Goal: Transaction & Acquisition: Subscribe to service/newsletter

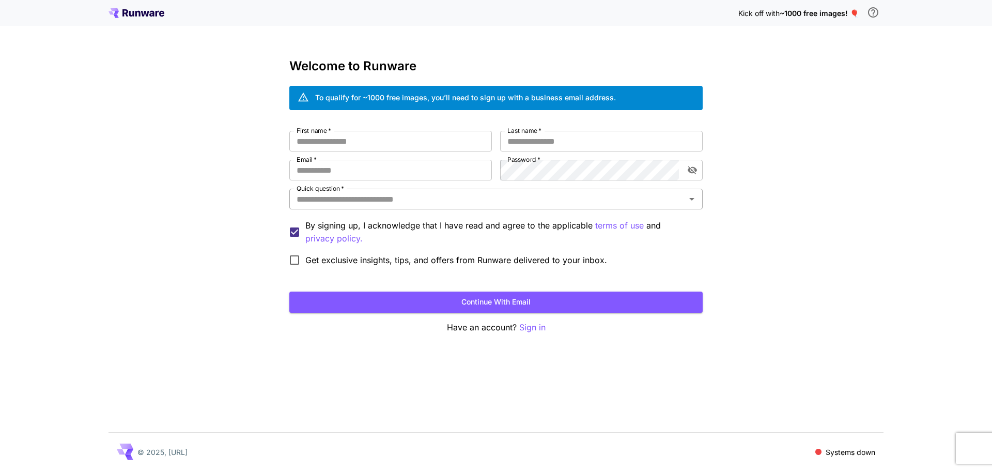
click at [527, 206] on div "Quick question   *" at bounding box center [495, 199] width 413 height 21
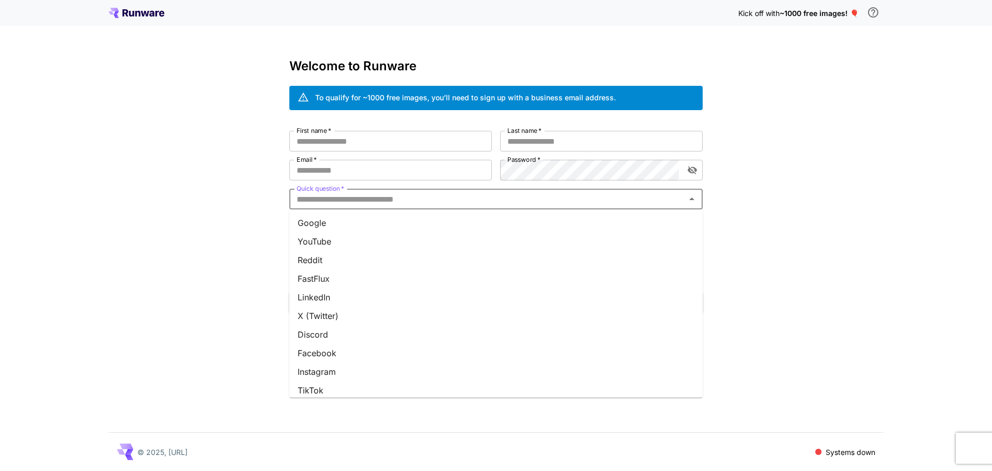
click at [337, 321] on li "X (Twitter)" at bounding box center [495, 315] width 413 height 19
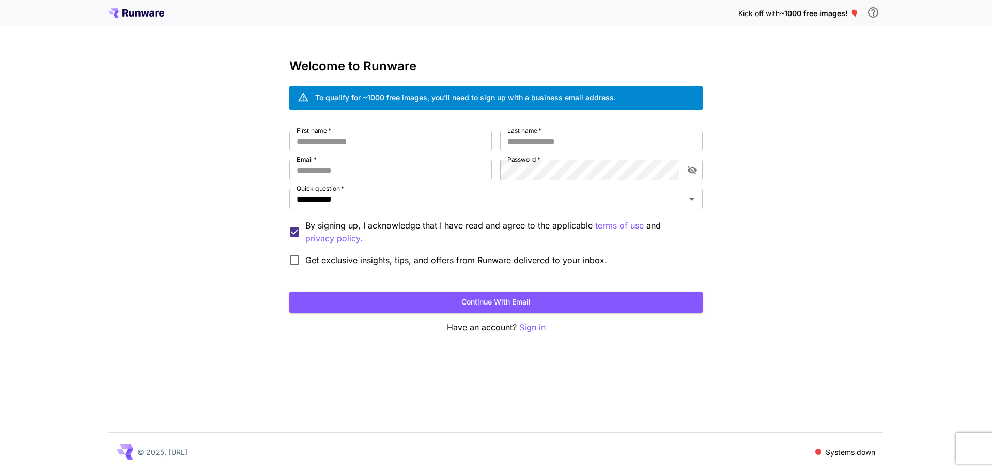
click at [394, 157] on div "**********" at bounding box center [495, 201] width 413 height 140
click at [401, 148] on input "First name   *" at bounding box center [390, 141] width 203 height 21
type input "****"
type input "*******"
type input "**********"
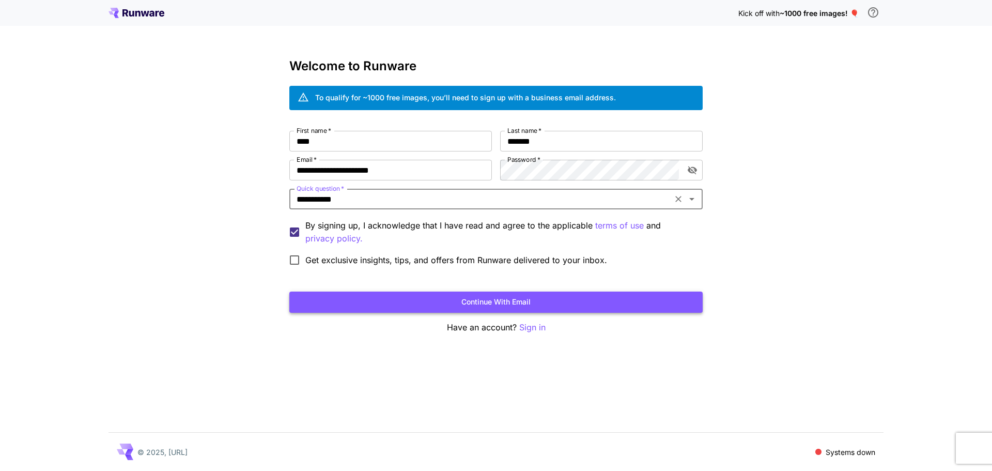
click at [412, 301] on button "Continue with email" at bounding box center [495, 301] width 413 height 21
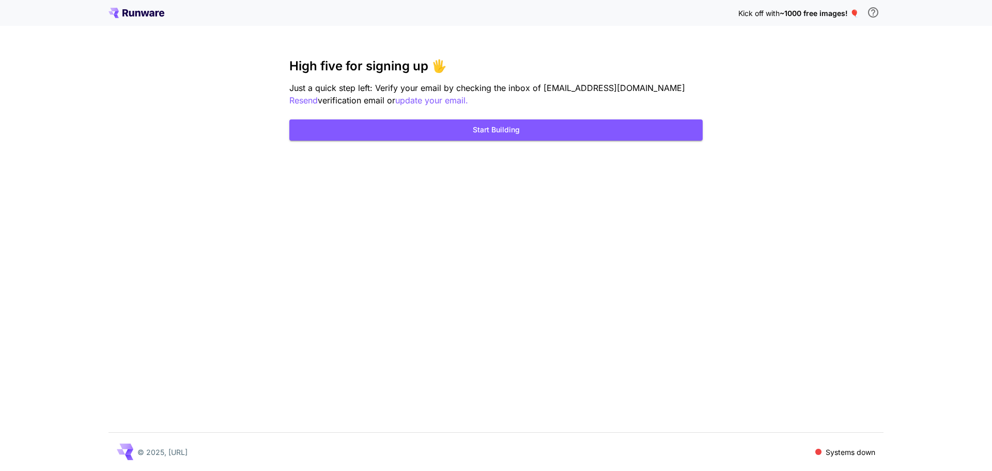
click at [547, 68] on h3 "High five for signing up 🖐️" at bounding box center [495, 66] width 413 height 14
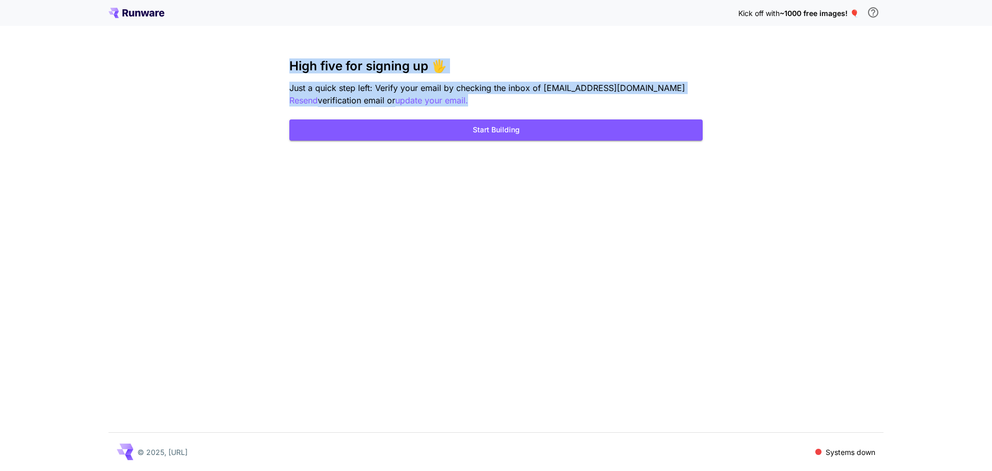
drag, startPoint x: 547, startPoint y: 68, endPoint x: 557, endPoint y: 91, distance: 25.4
click at [557, 91] on div "High five for signing up 🖐️ Just a quick step left: Verify your email by checki…" at bounding box center [495, 83] width 413 height 48
click at [557, 91] on span "Just a quick step left: Verify your email by checking the inbox of contact@yago…" at bounding box center [487, 88] width 396 height 10
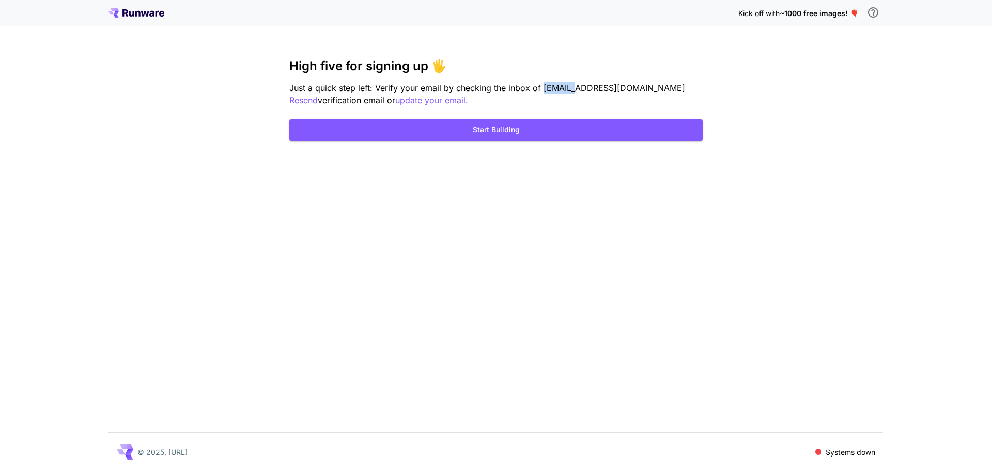
click at [557, 91] on span "Just a quick step left: Verify your email by checking the inbox of contact@yago…" at bounding box center [487, 88] width 396 height 10
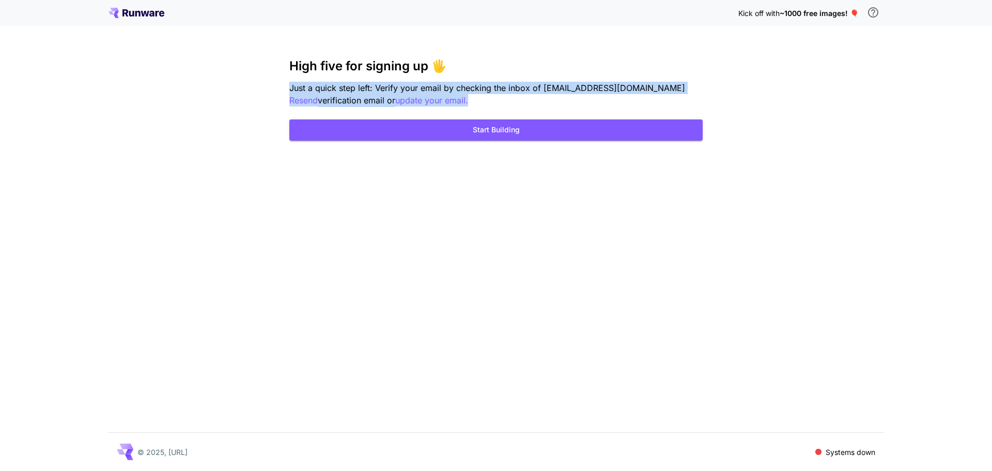
drag, startPoint x: 557, startPoint y: 91, endPoint x: 560, endPoint y: 73, distance: 18.8
click at [560, 73] on div "High five for signing up 🖐️ Just a quick step left: Verify your email by checki…" at bounding box center [495, 83] width 413 height 48
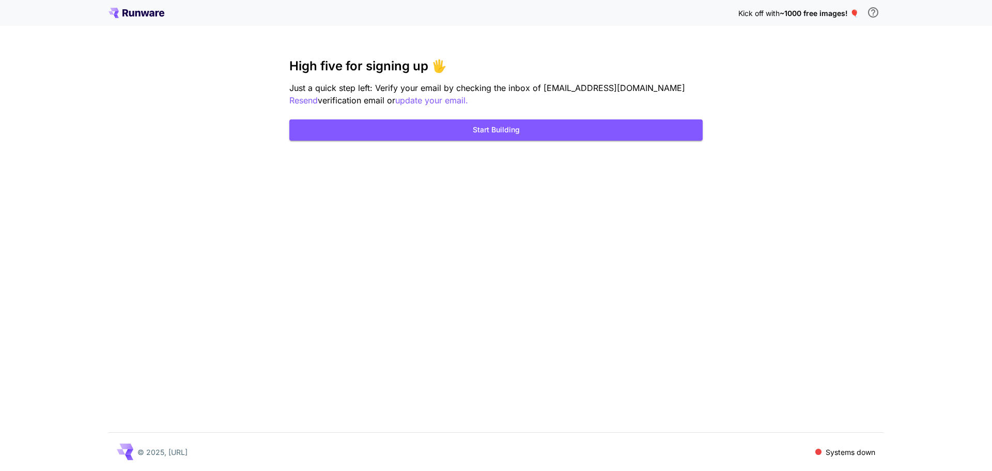
click at [560, 73] on h3 "High five for signing up 🖐️" at bounding box center [495, 66] width 413 height 14
click at [563, 125] on button "Start Building" at bounding box center [495, 129] width 413 height 21
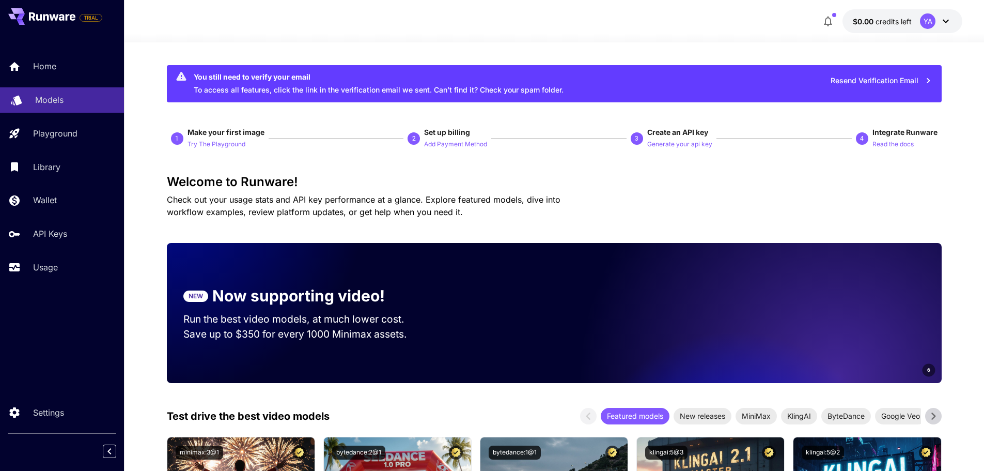
click at [56, 97] on p "Models" at bounding box center [49, 100] width 28 height 12
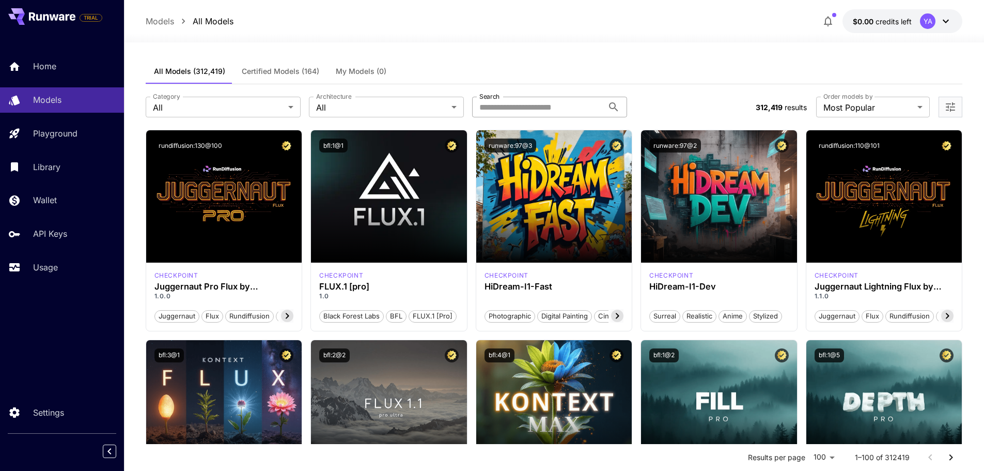
click at [522, 99] on input "Search" at bounding box center [537, 107] width 131 height 21
type input "****"
click at [856, 99] on label "Order models by" at bounding box center [848, 96] width 49 height 9
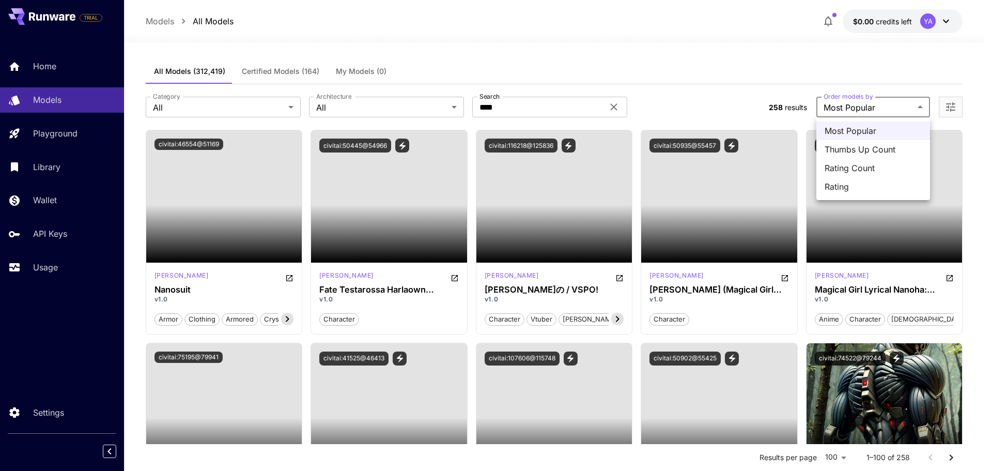
click at [854, 75] on div at bounding box center [496, 235] width 992 height 471
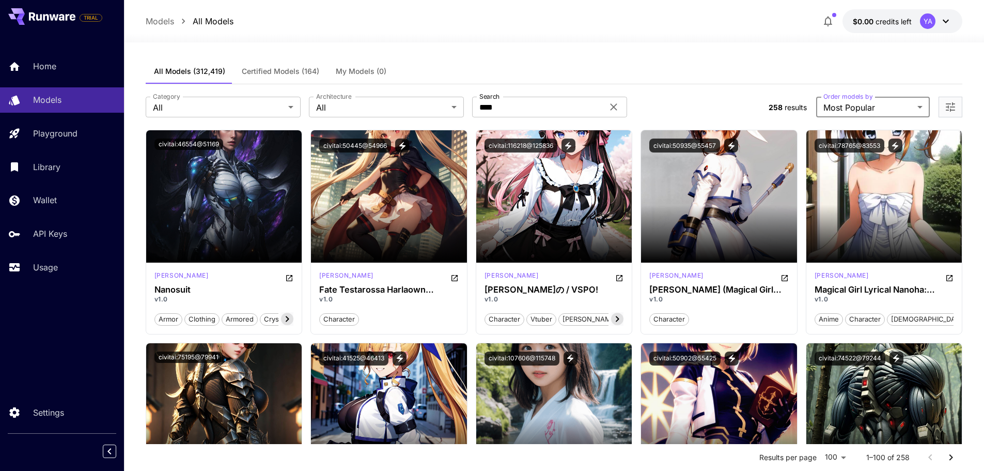
click at [314, 79] on button "Certified Models (164)" at bounding box center [281, 71] width 94 height 25
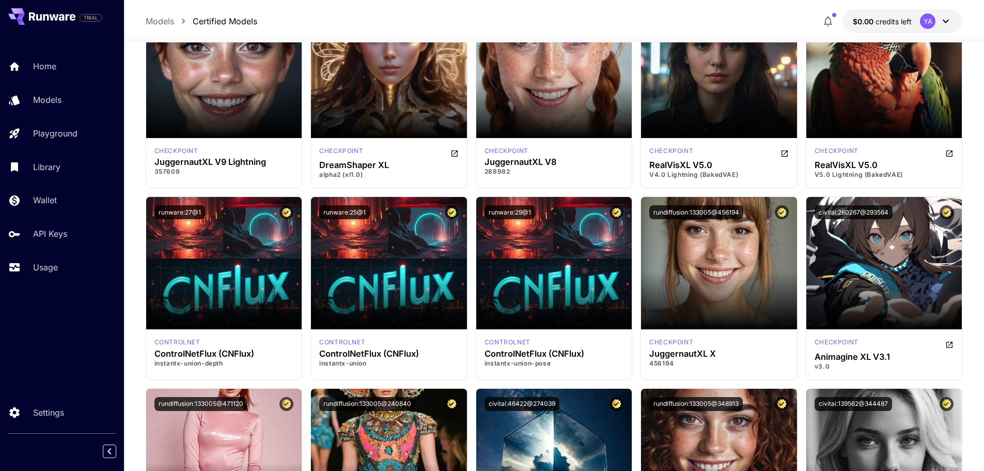
scroll to position [1240, 0]
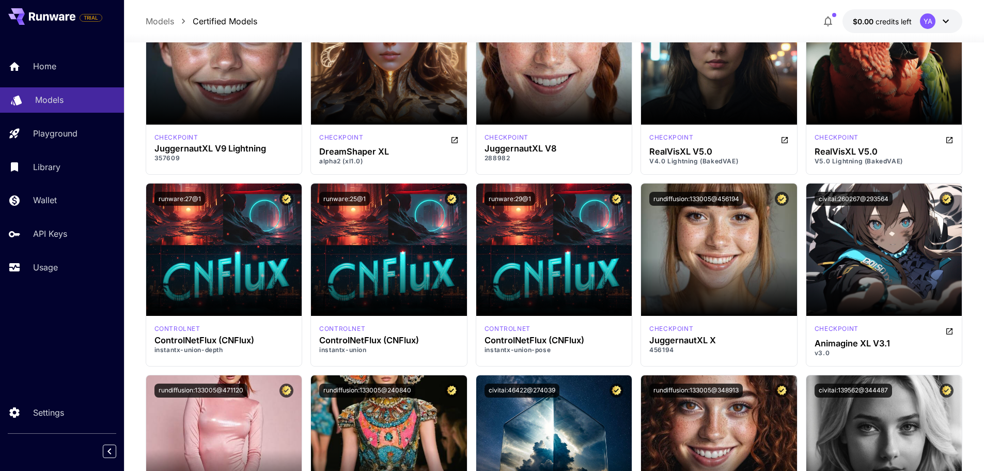
click at [33, 96] on link "Models" at bounding box center [62, 99] width 124 height 25
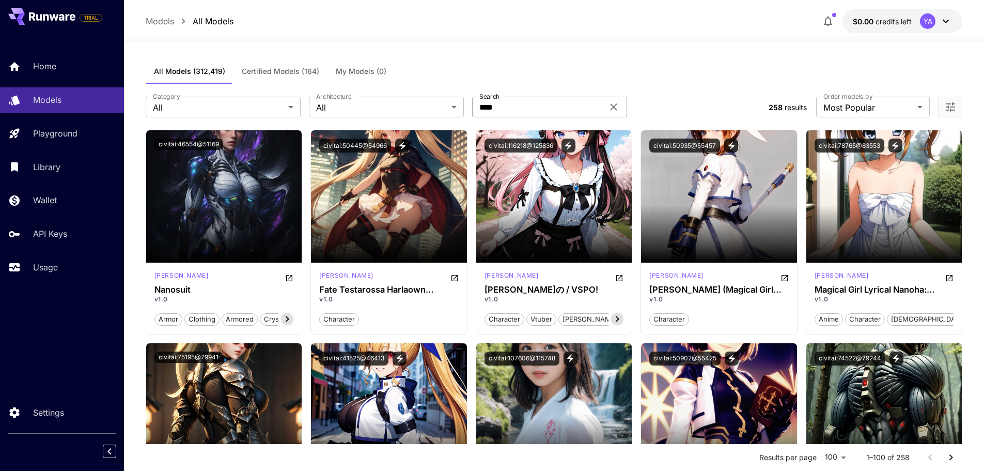
click at [544, 110] on input "****" at bounding box center [537, 107] width 131 height 21
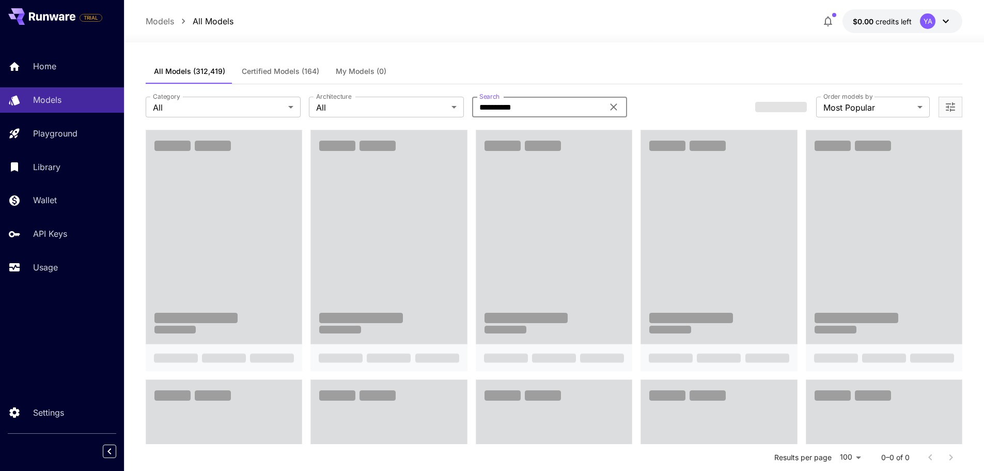
type input "**********"
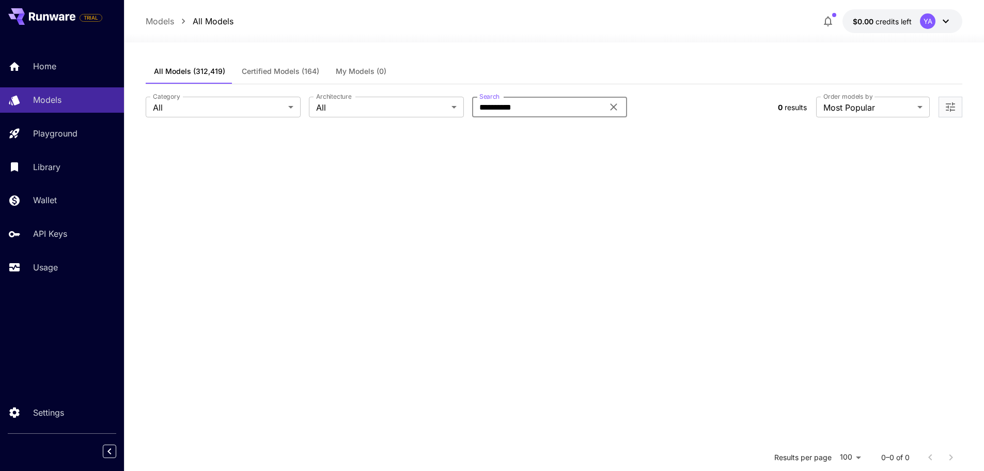
click at [544, 110] on input "**********" at bounding box center [537, 107] width 131 height 21
click at [57, 175] on link "Library" at bounding box center [62, 166] width 124 height 25
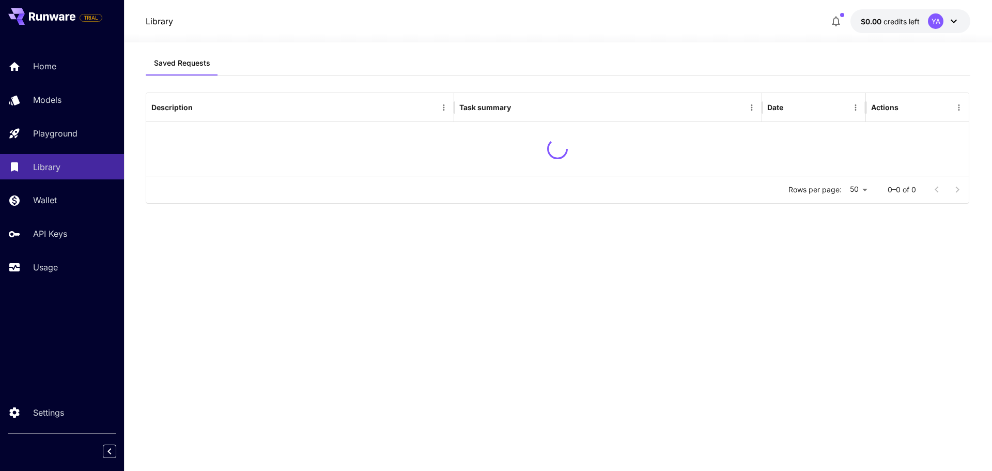
click at [65, 83] on div "Home Models Playground Library Wallet API Keys Usage" at bounding box center [62, 167] width 124 height 226
click at [65, 88] on link "Models" at bounding box center [62, 99] width 124 height 25
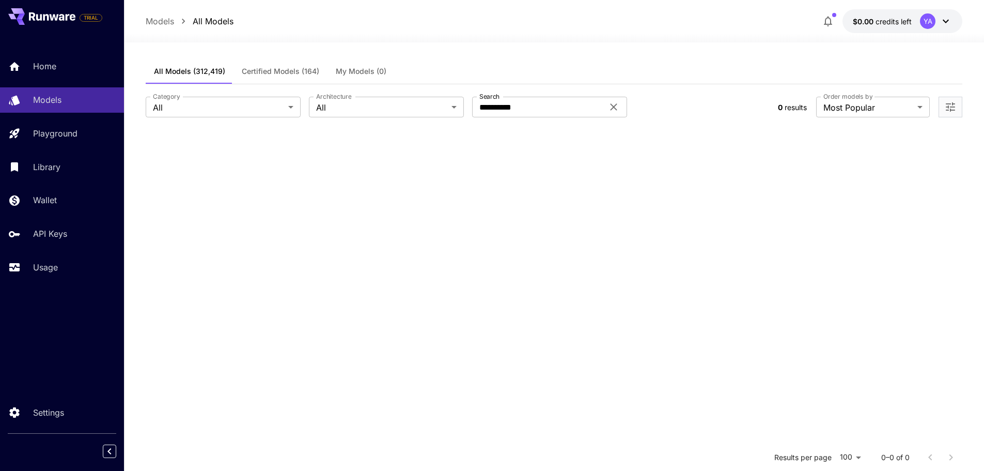
click at [261, 73] on span "Certified Models (164)" at bounding box center [280, 71] width 77 height 9
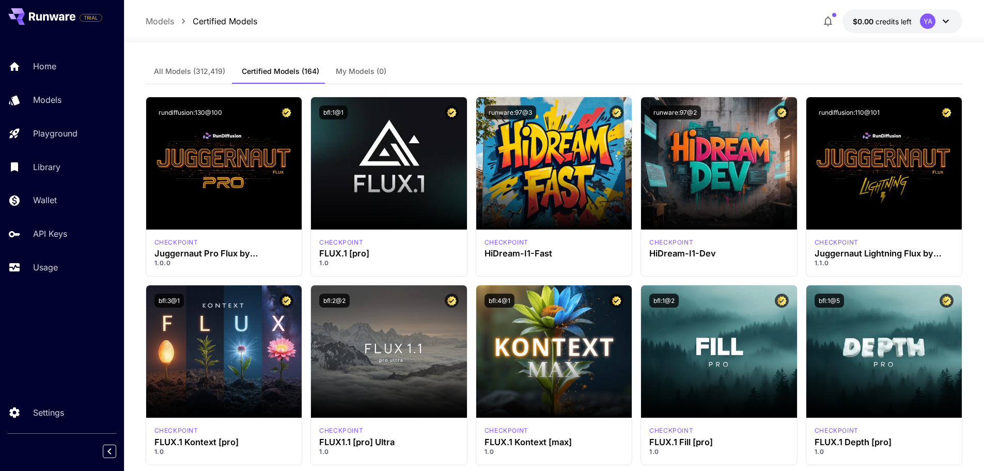
click at [305, 24] on div "Models Certified Models $0.00 credits left YA" at bounding box center [554, 21] width 817 height 24
click at [218, 23] on p "Certified Models" at bounding box center [225, 21] width 65 height 12
click at [155, 21] on p "Models" at bounding box center [160, 21] width 28 height 12
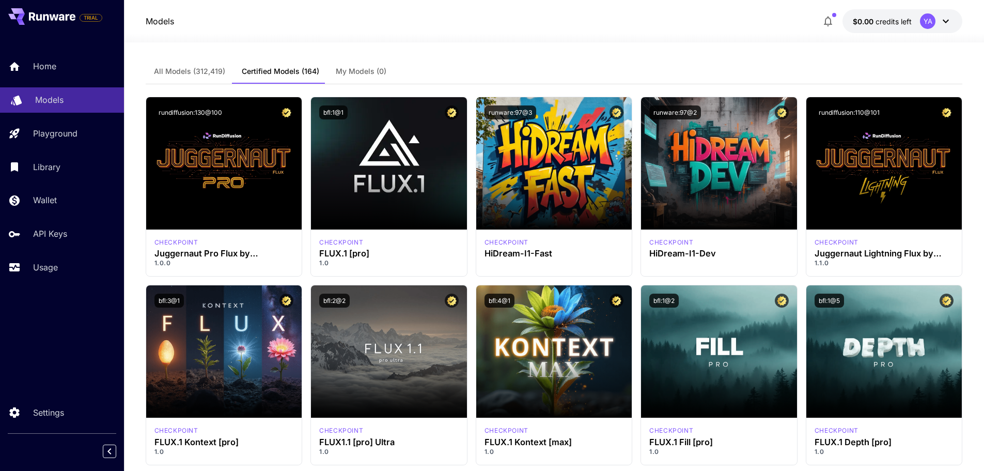
click at [98, 101] on div "Models" at bounding box center [75, 100] width 81 height 12
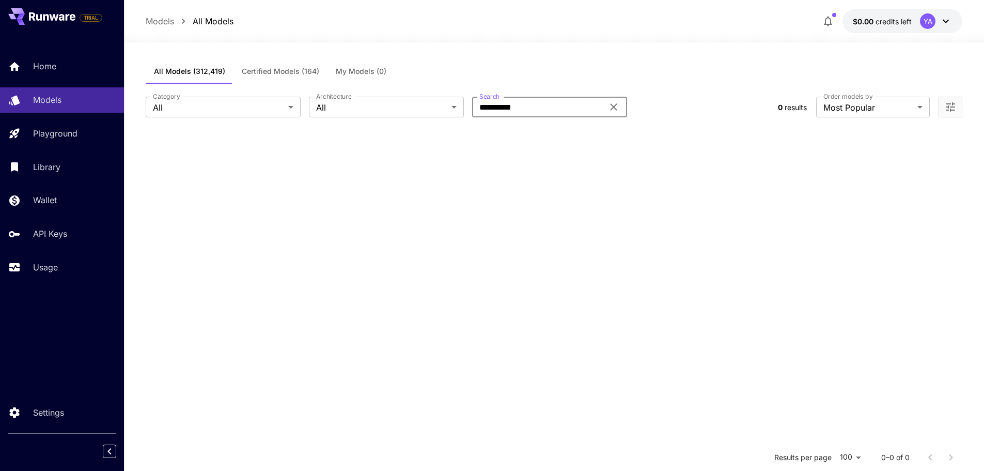
click at [505, 98] on input "**********" at bounding box center [537, 107] width 131 height 21
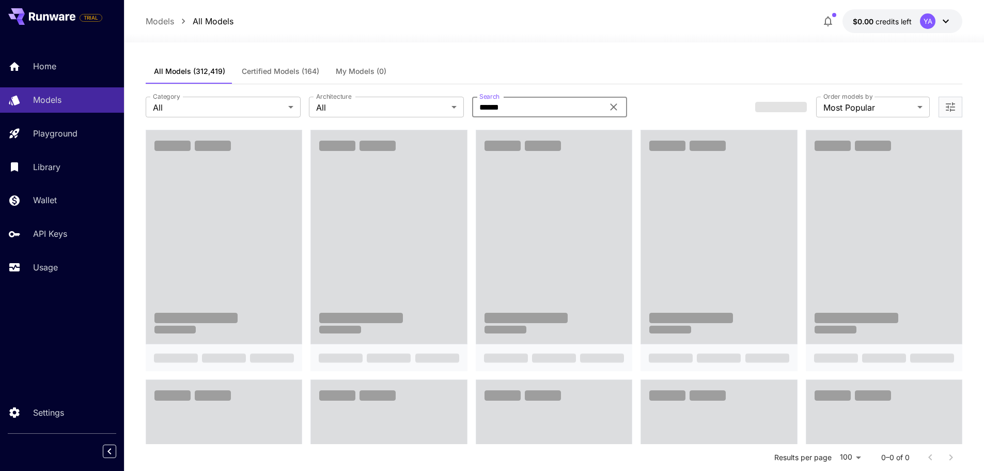
type input "******"
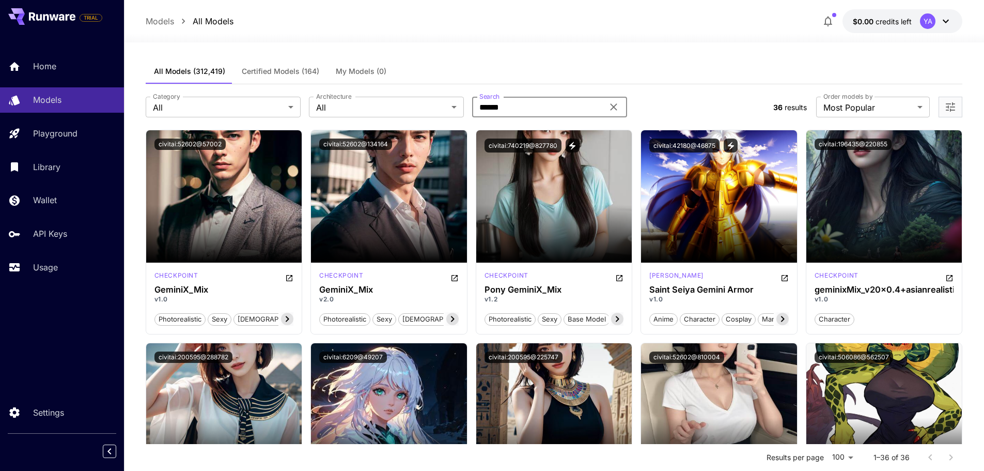
click at [263, 76] on button "Certified Models (164)" at bounding box center [281, 71] width 94 height 25
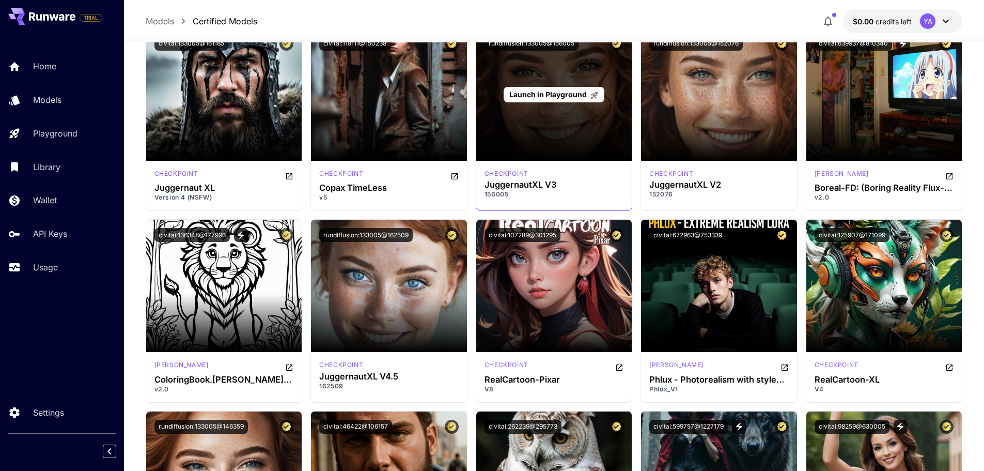
scroll to position [2532, 0]
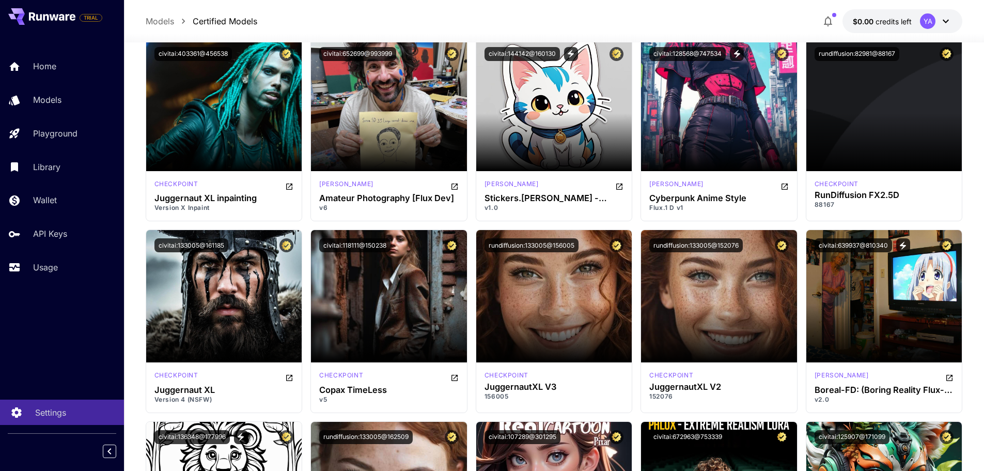
click at [77, 413] on div "Settings" at bounding box center [75, 412] width 81 height 12
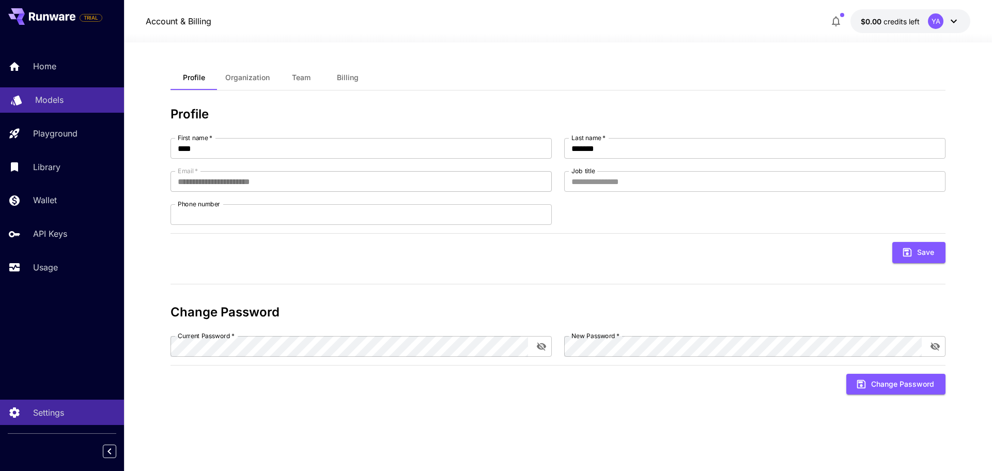
click at [76, 96] on div "Models" at bounding box center [75, 100] width 81 height 12
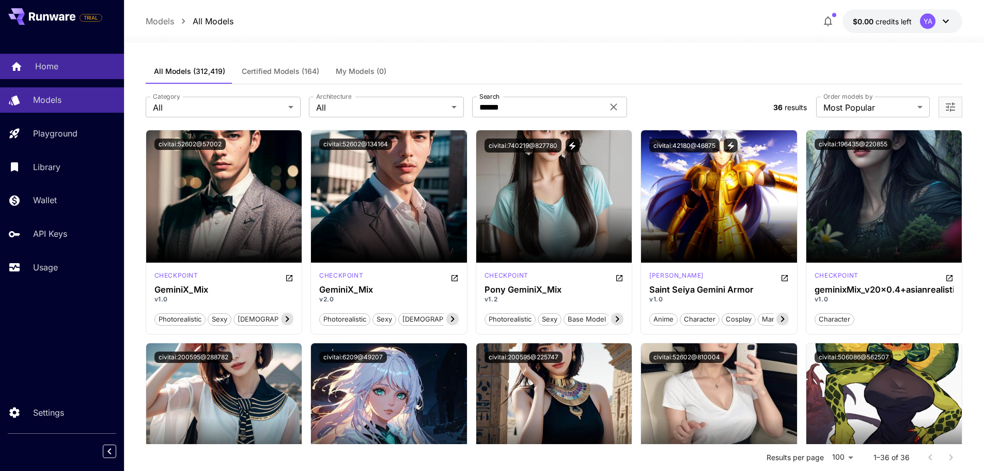
click at [73, 55] on link "Home" at bounding box center [62, 66] width 124 height 25
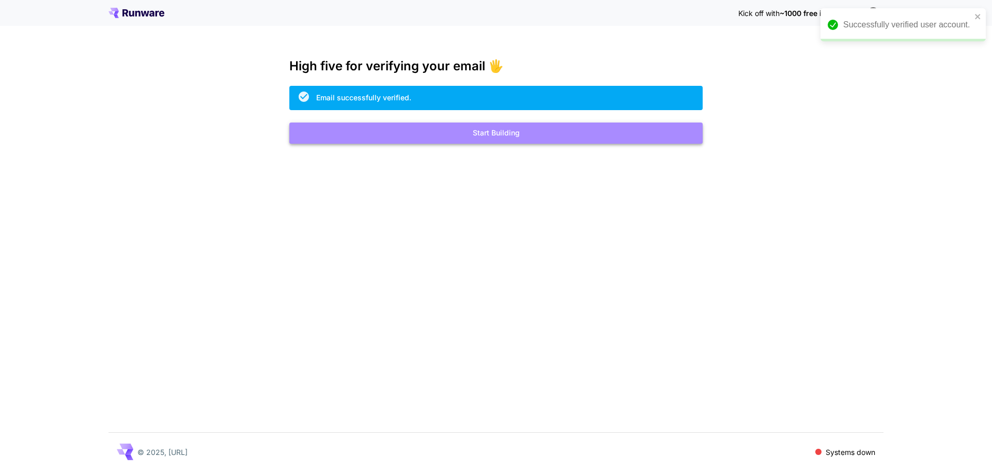
click at [539, 134] on button "Start Building" at bounding box center [495, 132] width 413 height 21
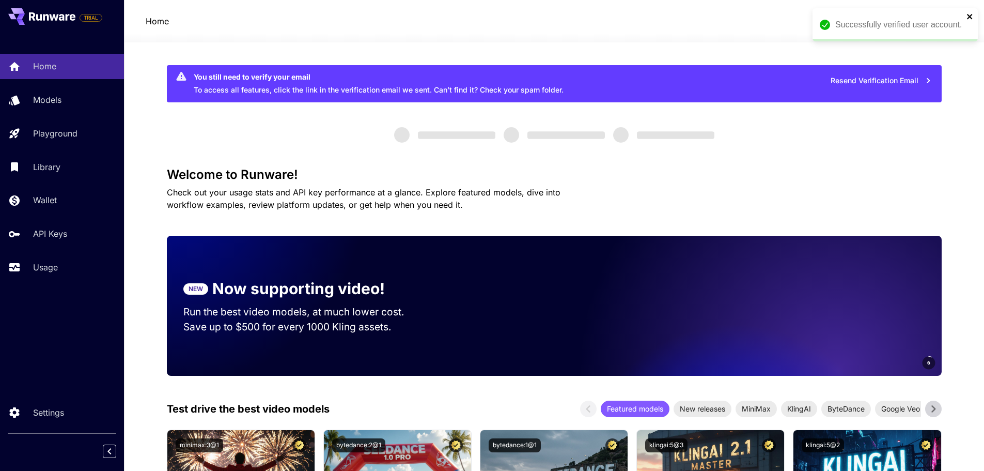
click at [969, 16] on icon "close" at bounding box center [969, 16] width 5 height 5
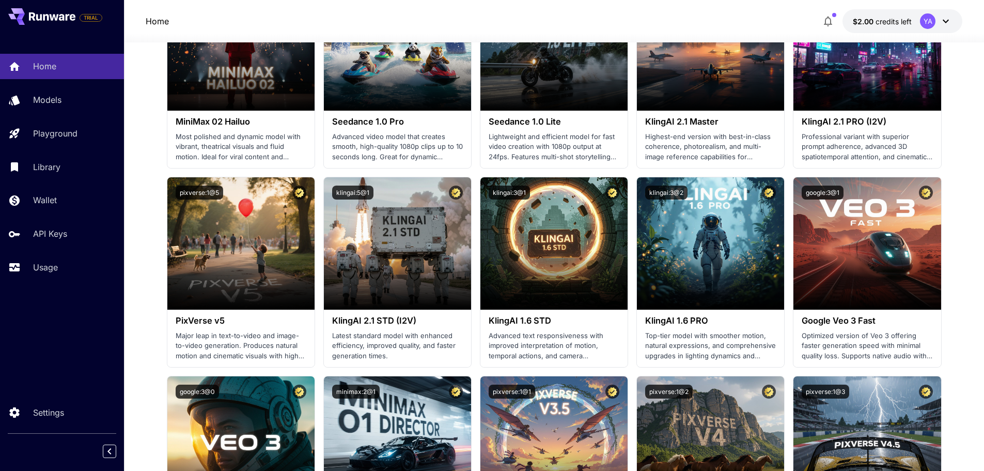
scroll to position [413, 0]
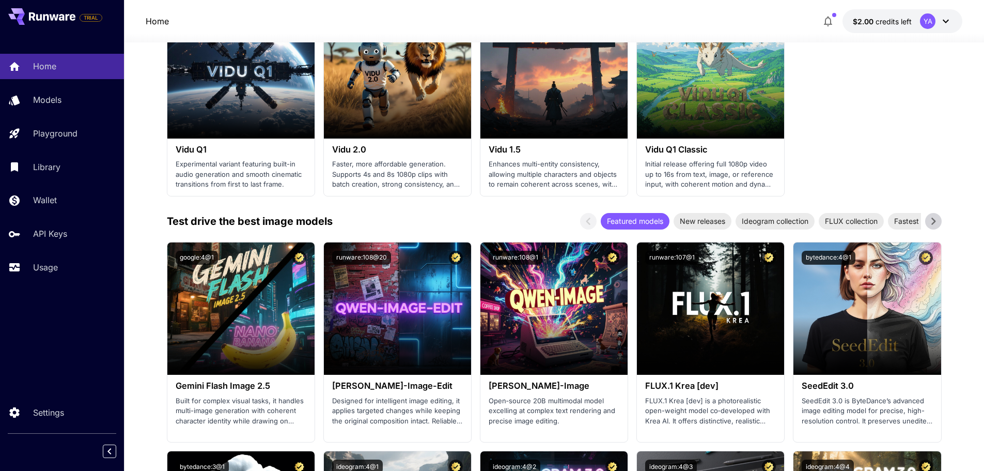
scroll to position [982, 0]
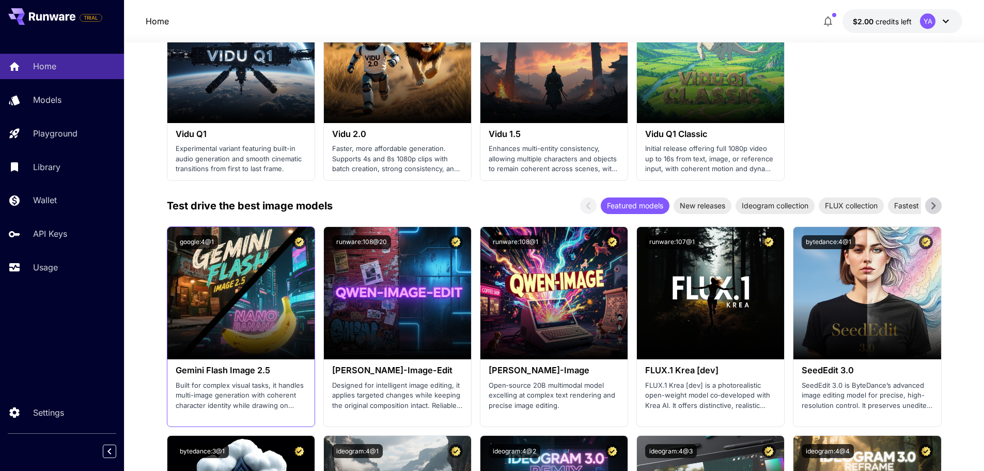
click at [242, 365] on h3 "Gemini Flash Image 2.5" at bounding box center [241, 370] width 131 height 10
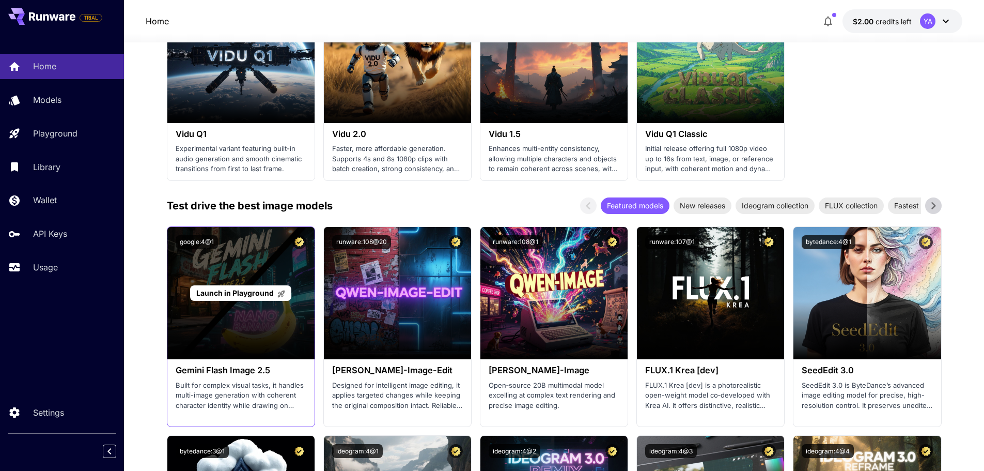
click at [268, 296] on span "Launch in Playground" at bounding box center [234, 292] width 77 height 9
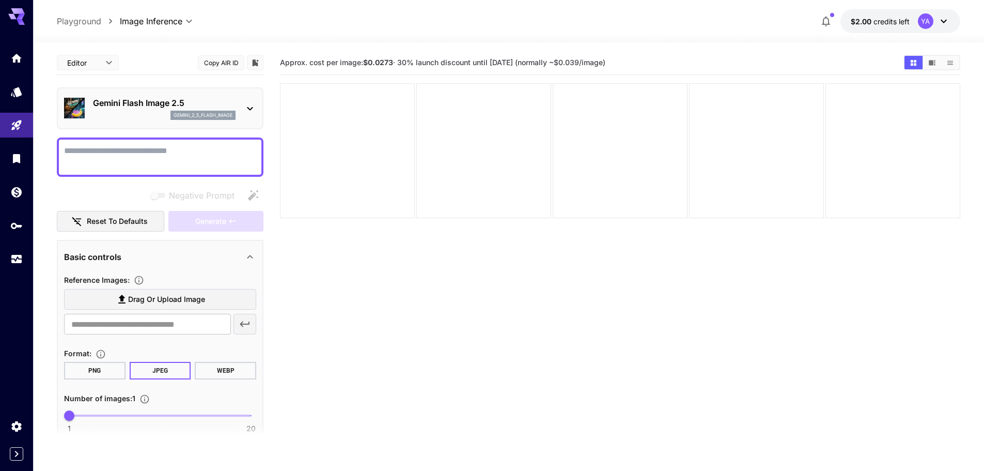
click at [412, 61] on span "Approx. cost per image: $0.0273 · 30% launch discount until [DATE] (normally ~$…" at bounding box center [442, 62] width 325 height 9
click at [453, 57] on div "Approx. cost per image: $0.0273 · 30% launch discount until [DATE] (normally ~$…" at bounding box center [620, 62] width 680 height 15
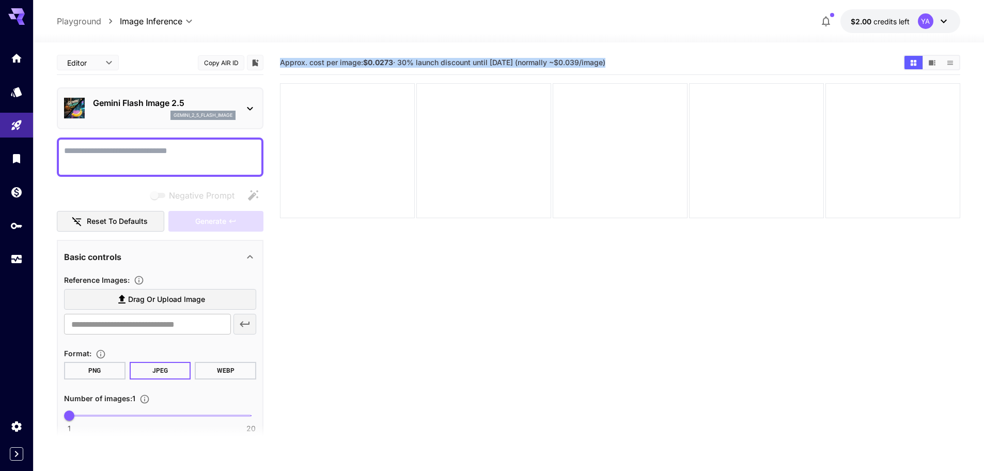
click at [453, 57] on div "Approx. cost per image: $0.0273 · 30% launch discount until [DATE] (normally ~$…" at bounding box center [620, 62] width 680 height 15
click at [500, 47] on div "Editor **** ​ Copy AIR ID Gemini Flash Image 2.5 gemini_2_5_flash_image Negativ…" at bounding box center [509, 297] width 904 height 510
click at [505, 57] on div "Approx. cost per image: $0.0273 · 30% launch discount until [DATE] (normally ~$…" at bounding box center [620, 62] width 680 height 15
click at [505, 58] on span "Approx. cost per image: $0.0273 · 30% launch discount until [DATE] (normally ~$…" at bounding box center [442, 62] width 325 height 9
click at [510, 63] on span "Approx. cost per image: $0.0273 · 30% launch discount until [DATE] (normally ~$…" at bounding box center [442, 62] width 325 height 9
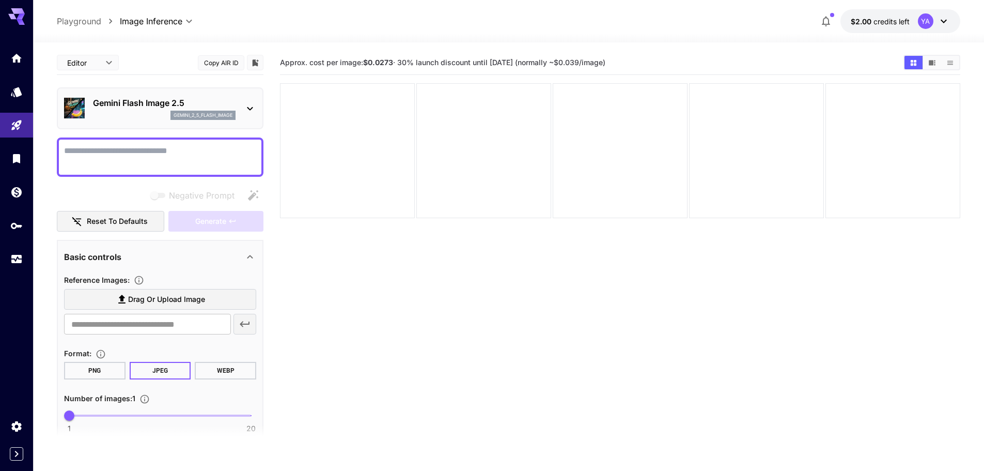
click at [532, 62] on span "Approx. cost per image: $0.0273 · 30% launch discount until [DATE] (normally ~$…" at bounding box center [442, 62] width 325 height 9
drag, startPoint x: 532, startPoint y: 62, endPoint x: 294, endPoint y: 66, distance: 237.7
click at [294, 66] on span "Approx. cost per image: $0.0273 · 30% launch discount until [DATE] (normally ~$…" at bounding box center [442, 62] width 325 height 9
copy span "Approx. cost per image: $0.0273 · 30% launch discount until [DATE]"
click at [637, 38] on div at bounding box center [508, 36] width 951 height 12
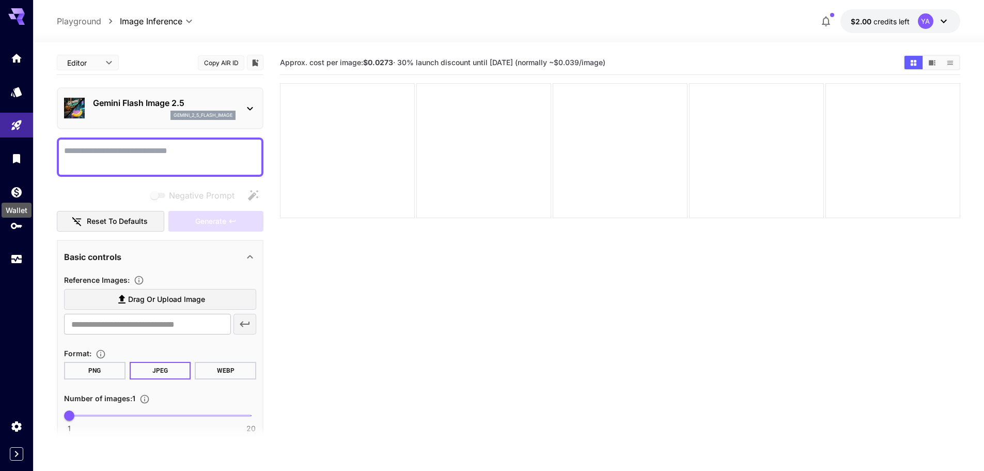
click at [17, 210] on div "Wallet" at bounding box center [17, 210] width 30 height 15
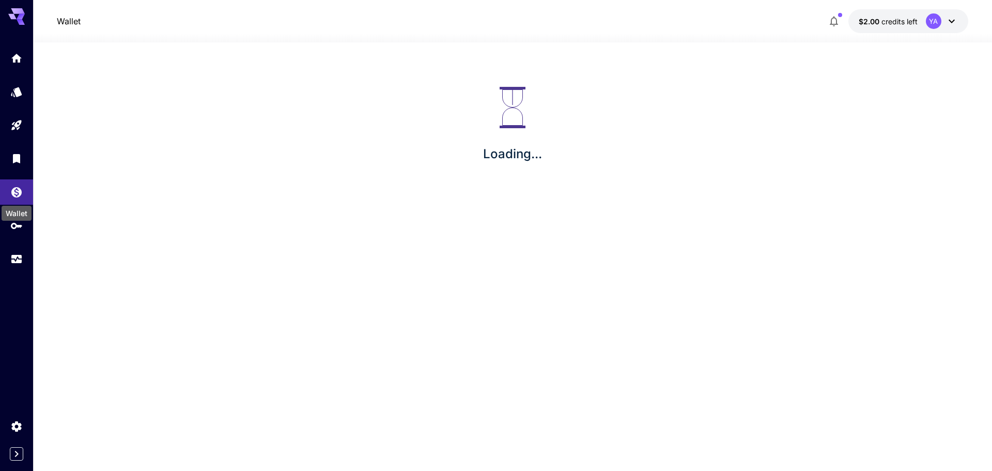
click at [15, 221] on div "Wallet" at bounding box center [17, 209] width 32 height 23
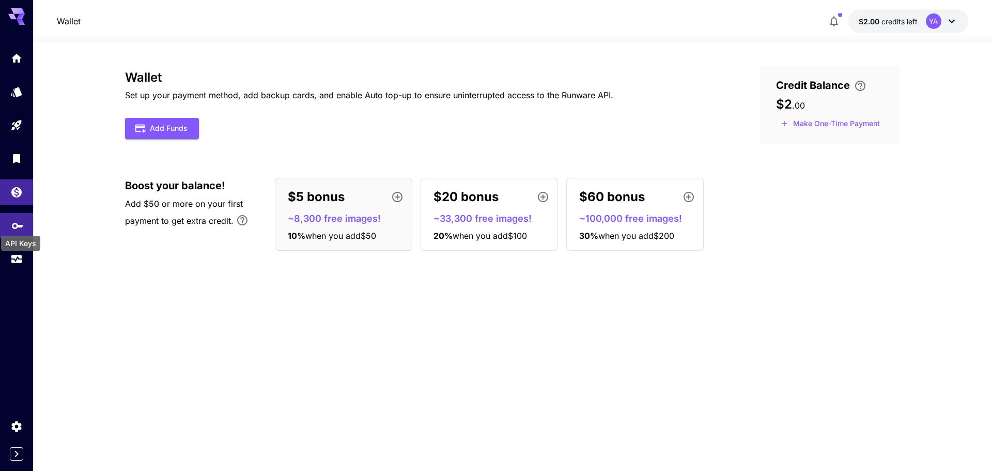
click at [15, 227] on icon "API Keys" at bounding box center [17, 222] width 12 height 12
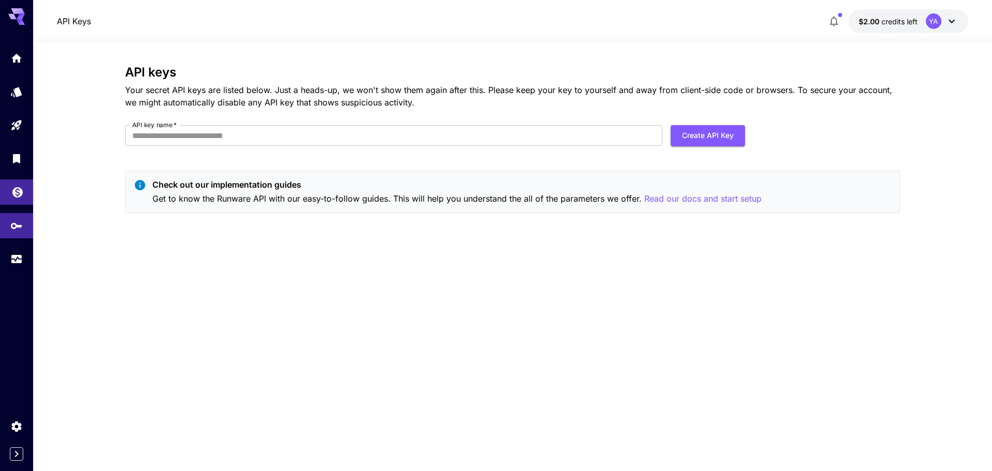
click at [17, 201] on link at bounding box center [16, 191] width 33 height 25
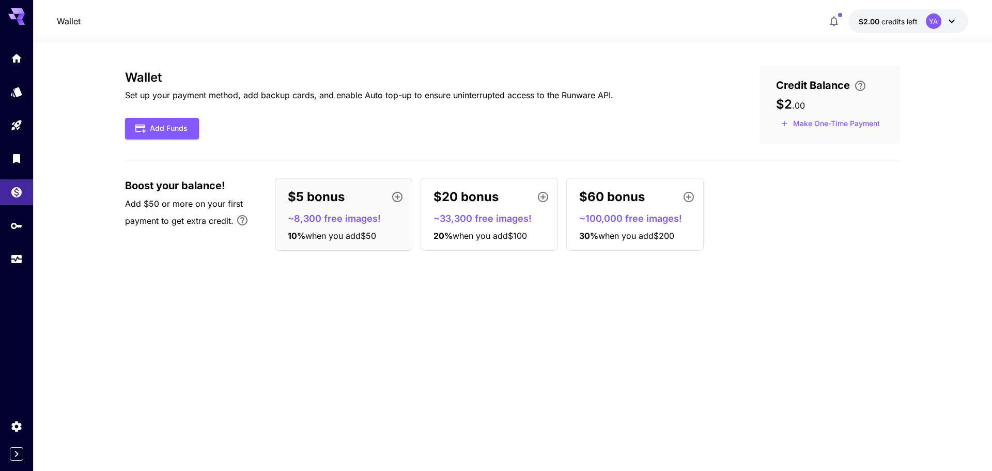
click at [657, 240] on span "when you add $200" at bounding box center [636, 235] width 76 height 10
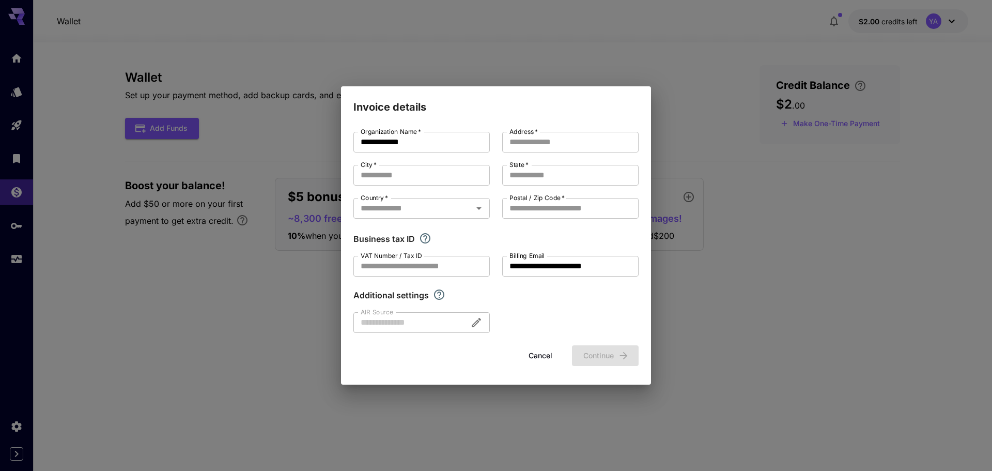
click at [657, 240] on div "**********" at bounding box center [496, 235] width 992 height 471
click at [662, 232] on div "**********" at bounding box center [496, 235] width 992 height 471
click at [535, 355] on button "Cancel" at bounding box center [540, 355] width 46 height 21
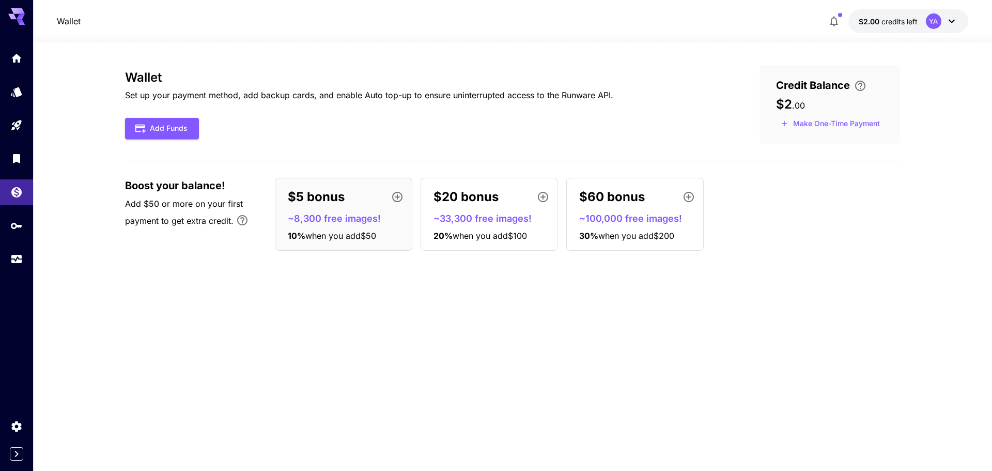
click at [871, 265] on div "Wallet Set up your payment method, add backup cards, and enable Auto top-up to …" at bounding box center [512, 256] width 775 height 383
click at [562, 71] on h3 "Wallet" at bounding box center [369, 77] width 488 height 14
